Goal: Obtain resource: Download file/media

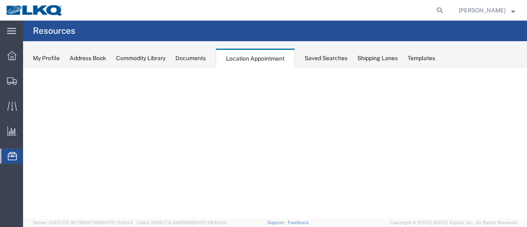
select select "28716"
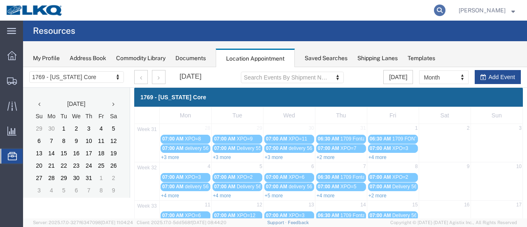
click at [445, 9] on icon at bounding box center [440, 11] width 12 height 12
type input "56205298"
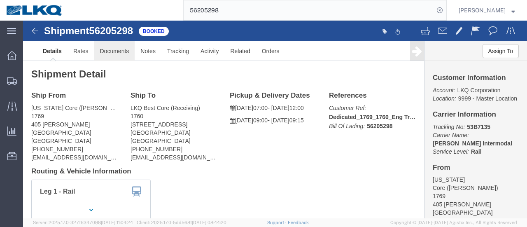
click link "Documents"
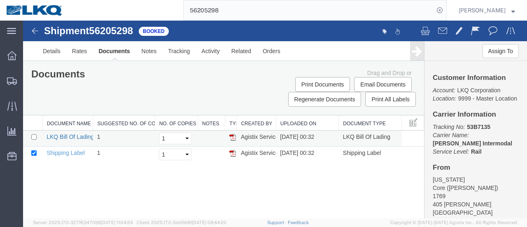
click at [75, 136] on link "LKQ Bill Of Lading" at bounding box center [70, 137] width 47 height 7
